Goal: Information Seeking & Learning: Learn about a topic

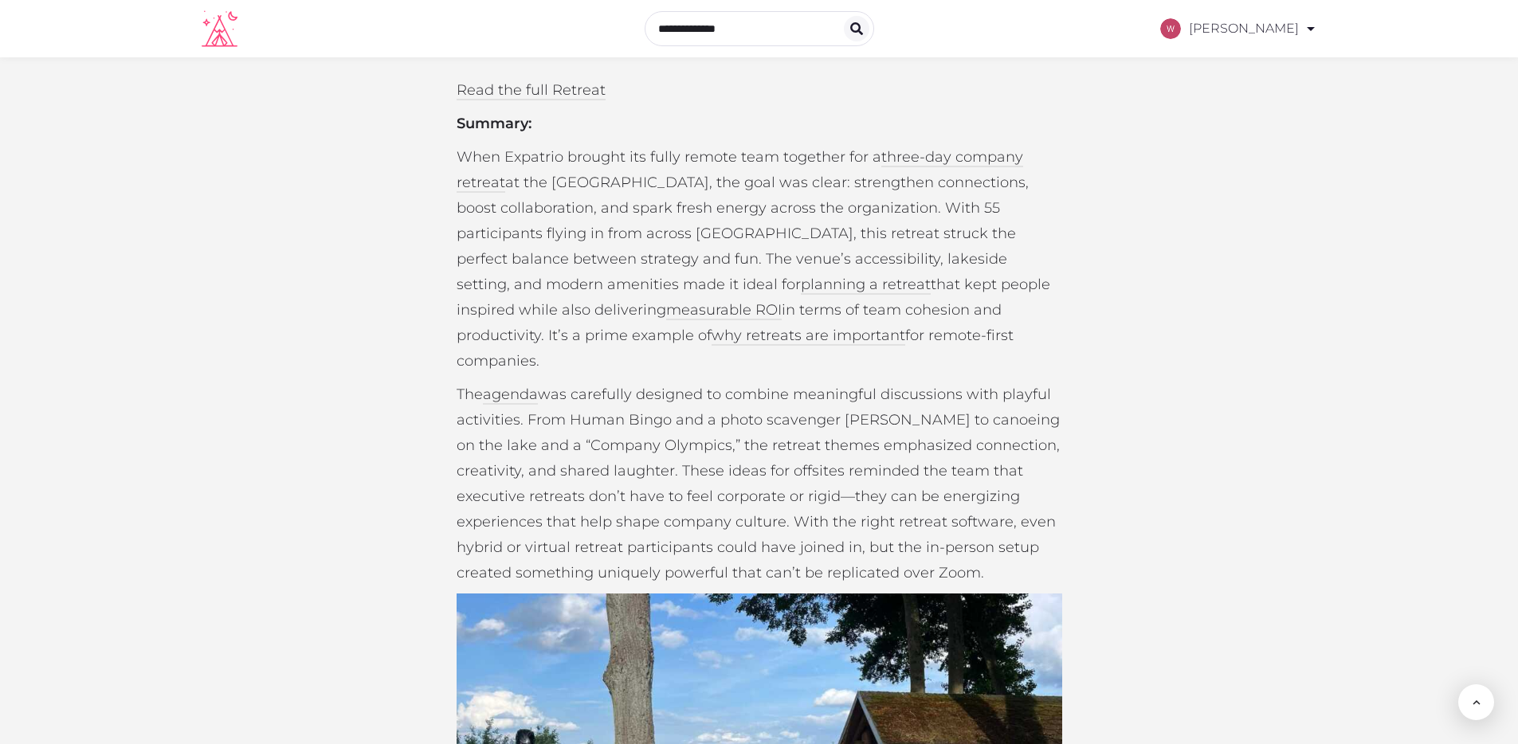
scroll to position [842, 0]
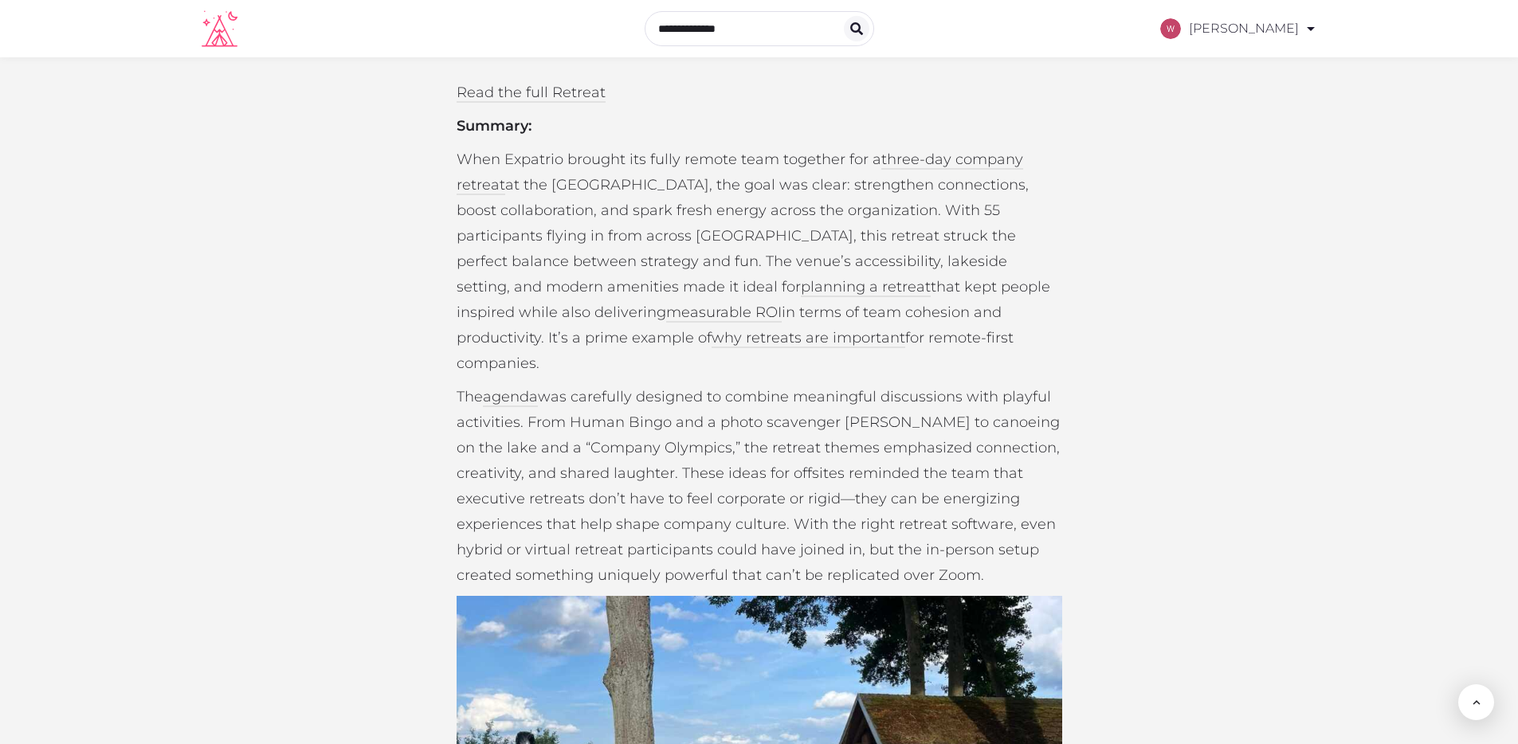
click at [741, 261] on p "When Expatrio brought its fully remote team together for a three-day company re…" at bounding box center [760, 261] width 606 height 229
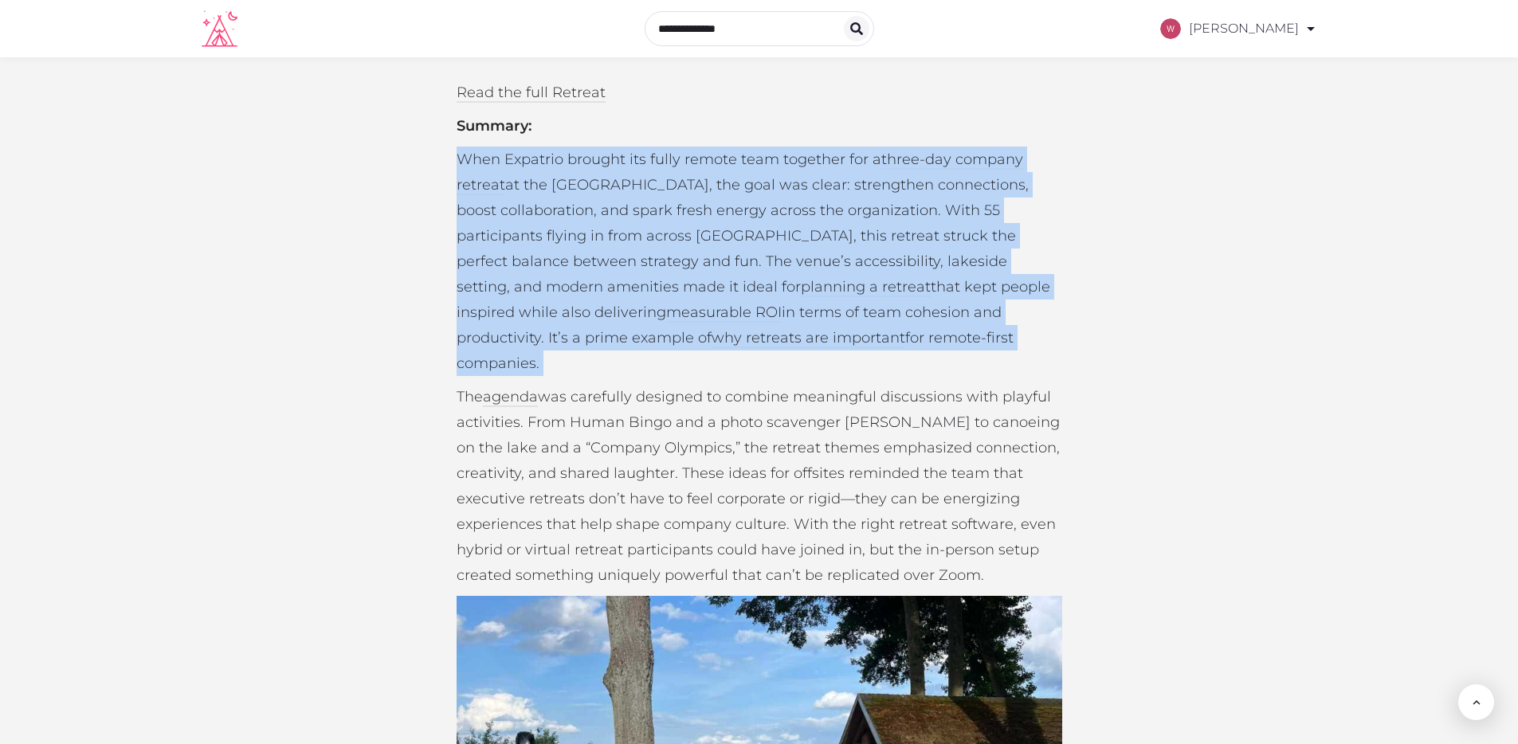
click at [741, 261] on p "When Expatrio brought its fully remote team together for a three-day company re…" at bounding box center [760, 261] width 606 height 229
click at [735, 274] on p "When Expatrio brought its fully remote team together for a three-day company re…" at bounding box center [760, 261] width 606 height 229
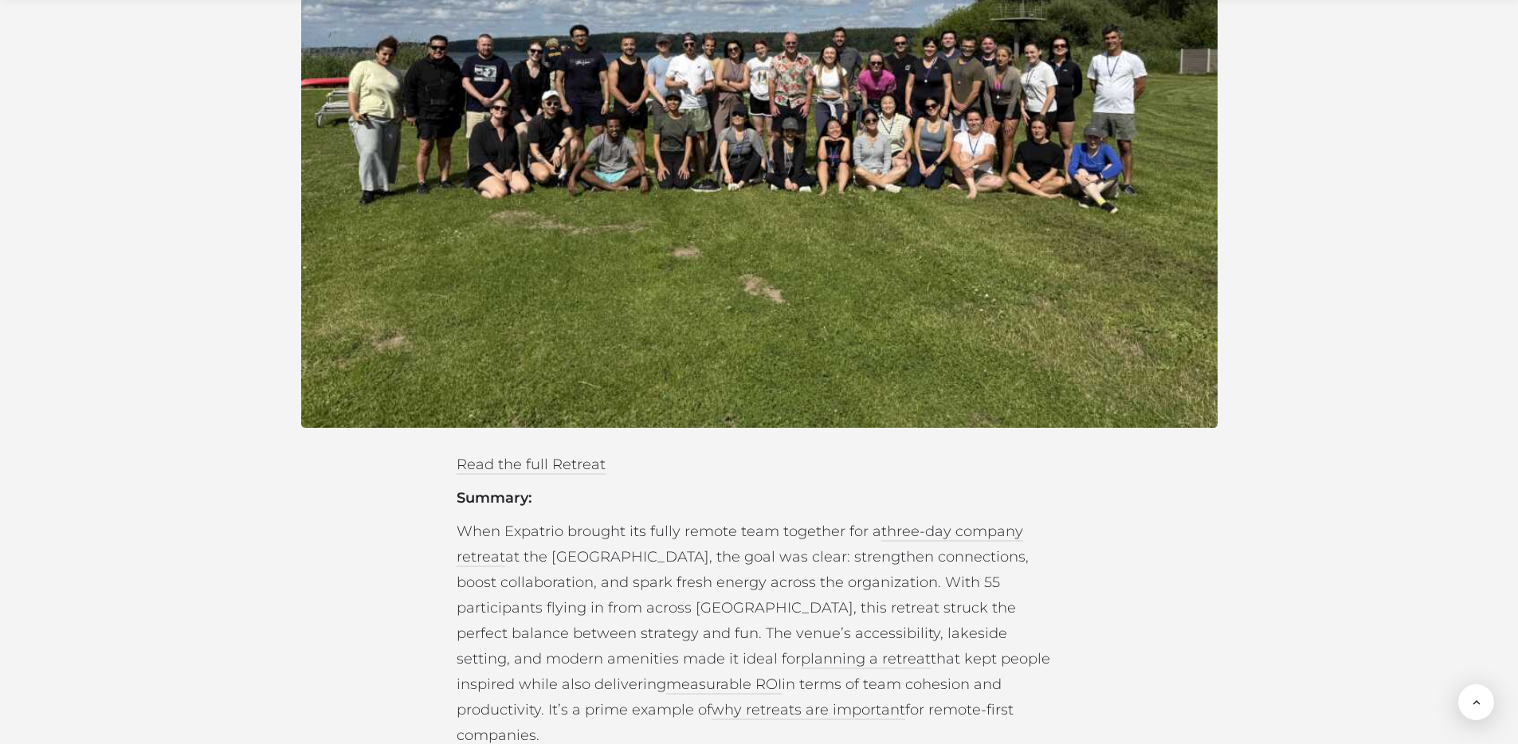
scroll to position [14, 0]
